Goal: Browse casually: Explore the website without a specific task or goal

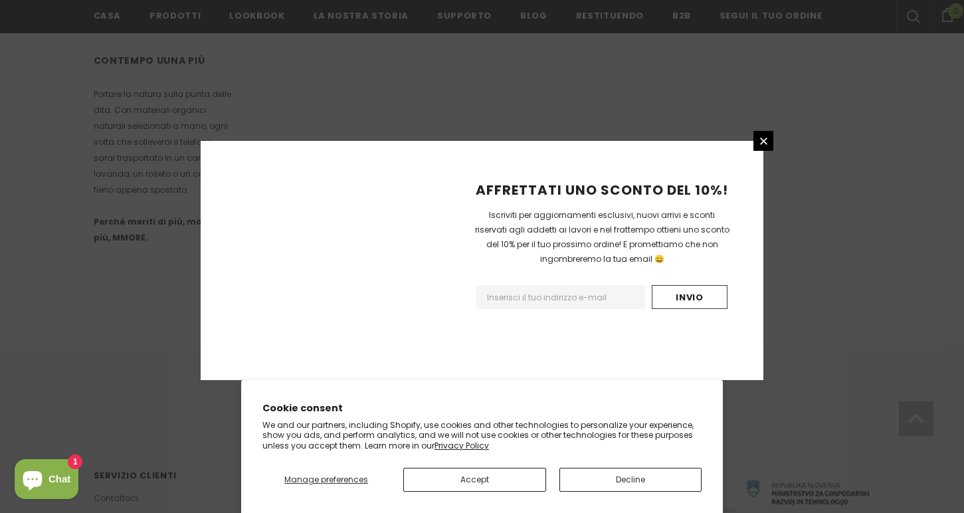
scroll to position [849, 0]
